Goal: Task Accomplishment & Management: Use online tool/utility

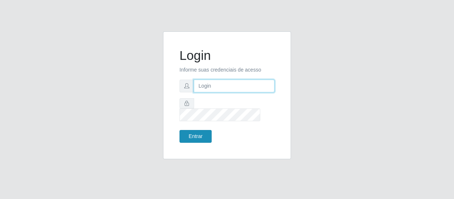
type input "[EMAIL_ADDRESS][DOMAIN_NAME]"
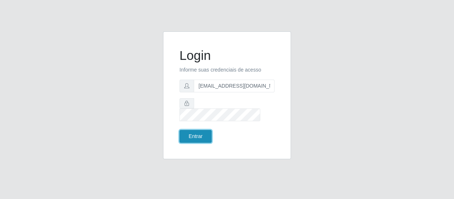
click at [205, 131] on button "Entrar" at bounding box center [195, 136] width 32 height 13
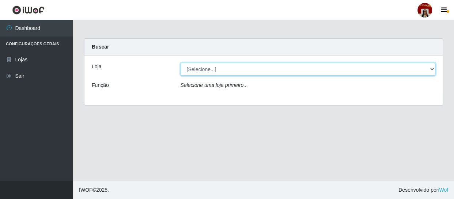
click at [432, 69] on select "[Selecione...] Mar Vermelho - Loja 04" at bounding box center [307, 69] width 255 height 13
select select "251"
click at [180, 63] on select "[Selecione...] Mar Vermelho - Loja 04" at bounding box center [307, 69] width 255 height 13
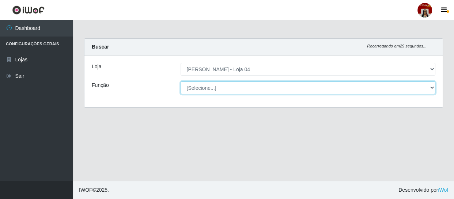
click at [428, 87] on select "[Selecione...] ASG ASG + ASG ++ Auxiliar de Depósito Auxiliar de Depósito + Aux…" at bounding box center [307, 87] width 255 height 13
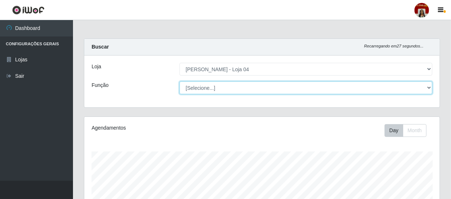
scroll to position [152, 356]
select select "22"
click at [180, 81] on select "[Selecione...] ASG ASG + ASG ++ Auxiliar de Depósito Auxiliar de Depósito + Aux…" at bounding box center [306, 87] width 253 height 13
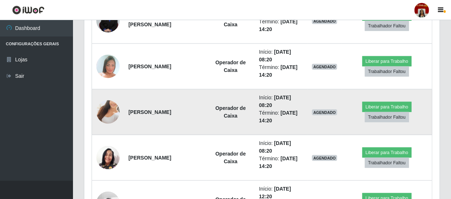
scroll to position [380, 0]
